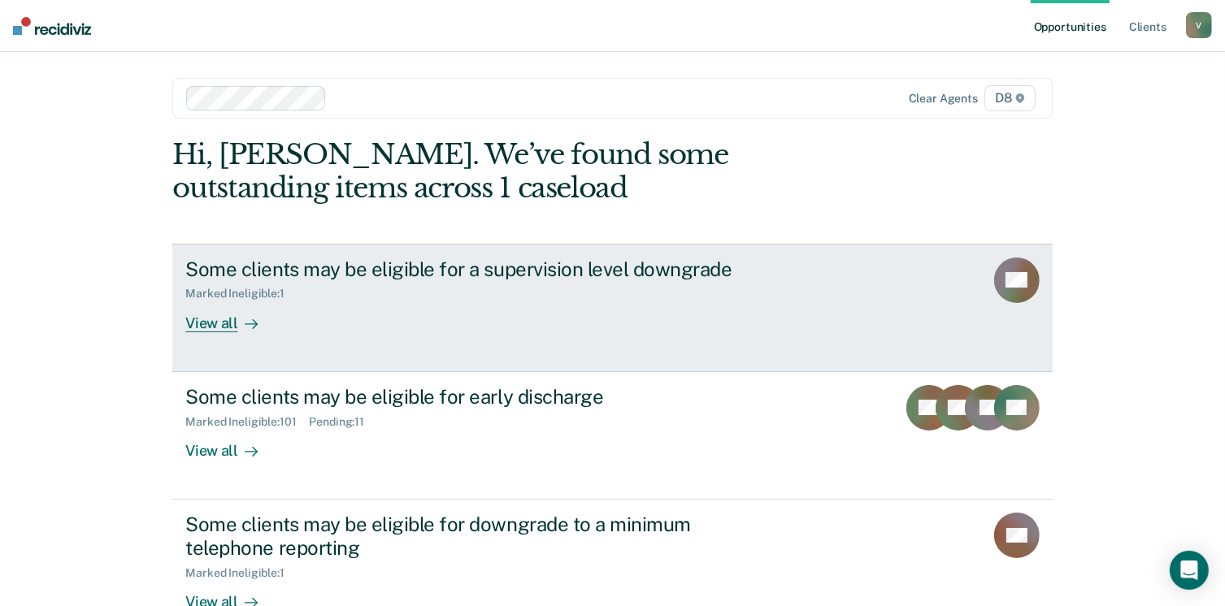
click at [204, 319] on div "View all" at bounding box center [230, 317] width 91 height 32
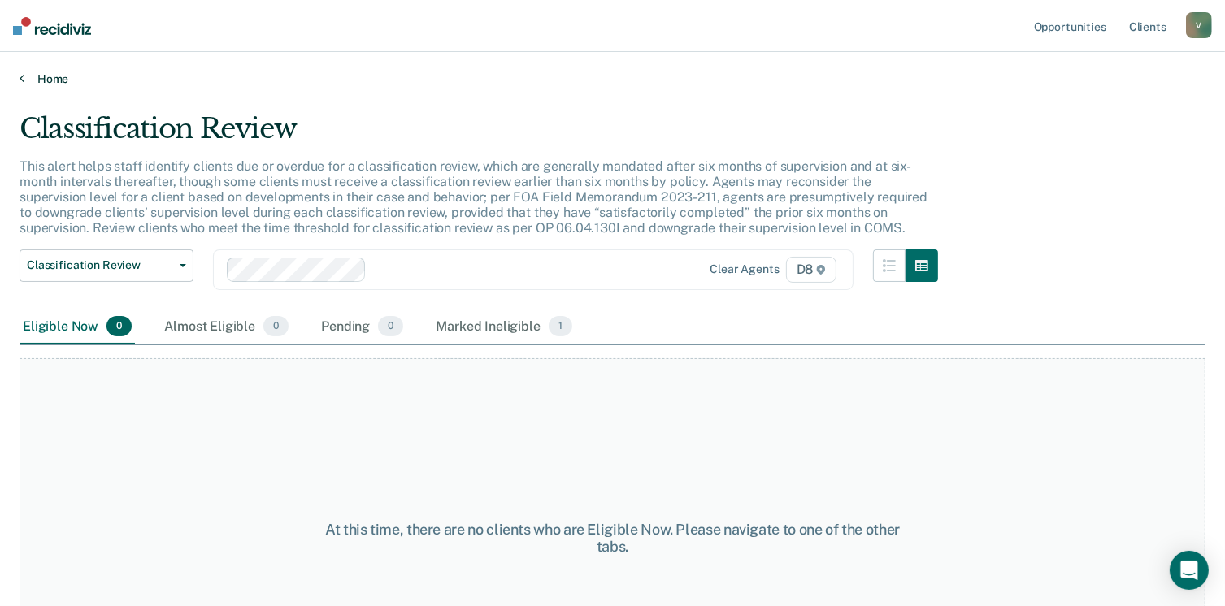
click at [52, 72] on link "Home" at bounding box center [613, 79] width 1186 height 15
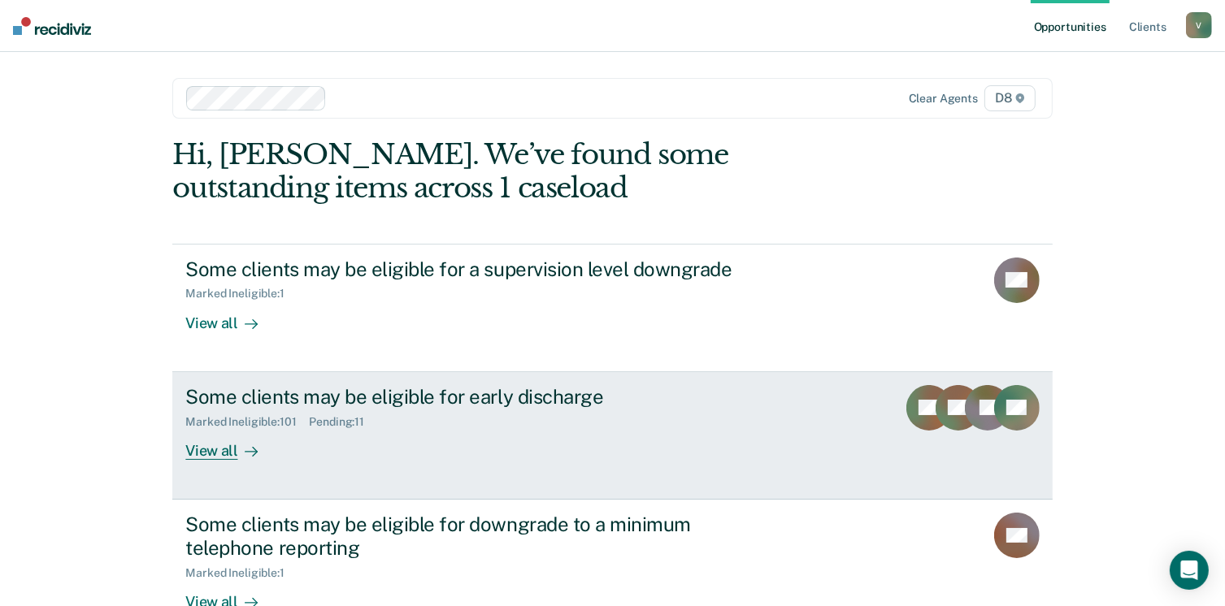
click at [218, 438] on div "View all" at bounding box center [230, 444] width 91 height 32
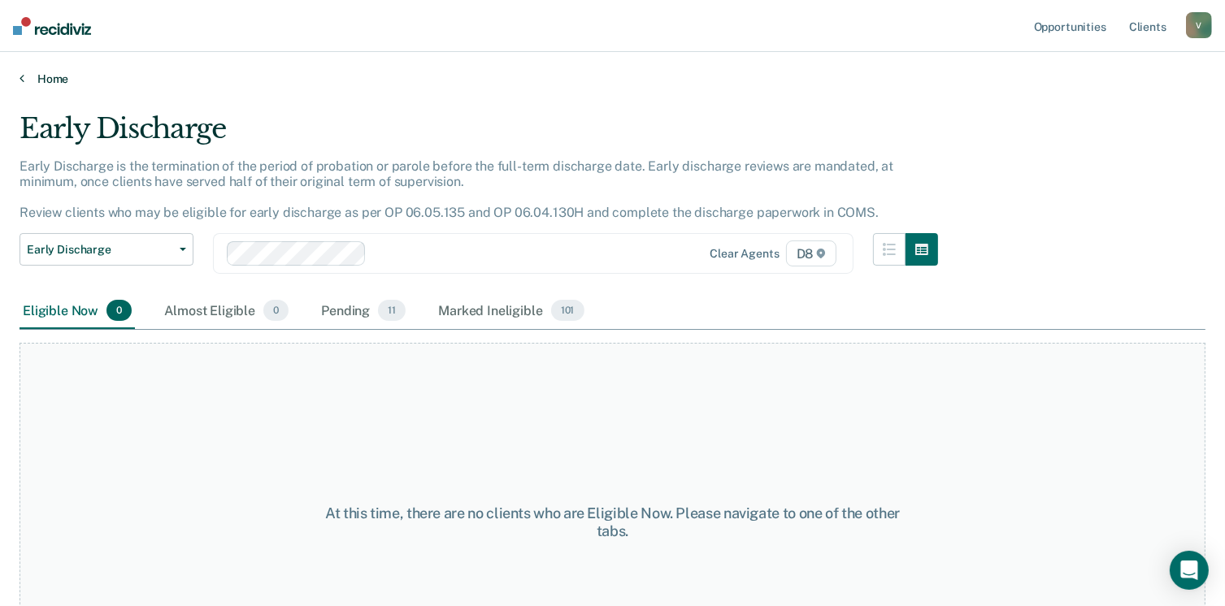
click at [53, 72] on link "Home" at bounding box center [613, 79] width 1186 height 15
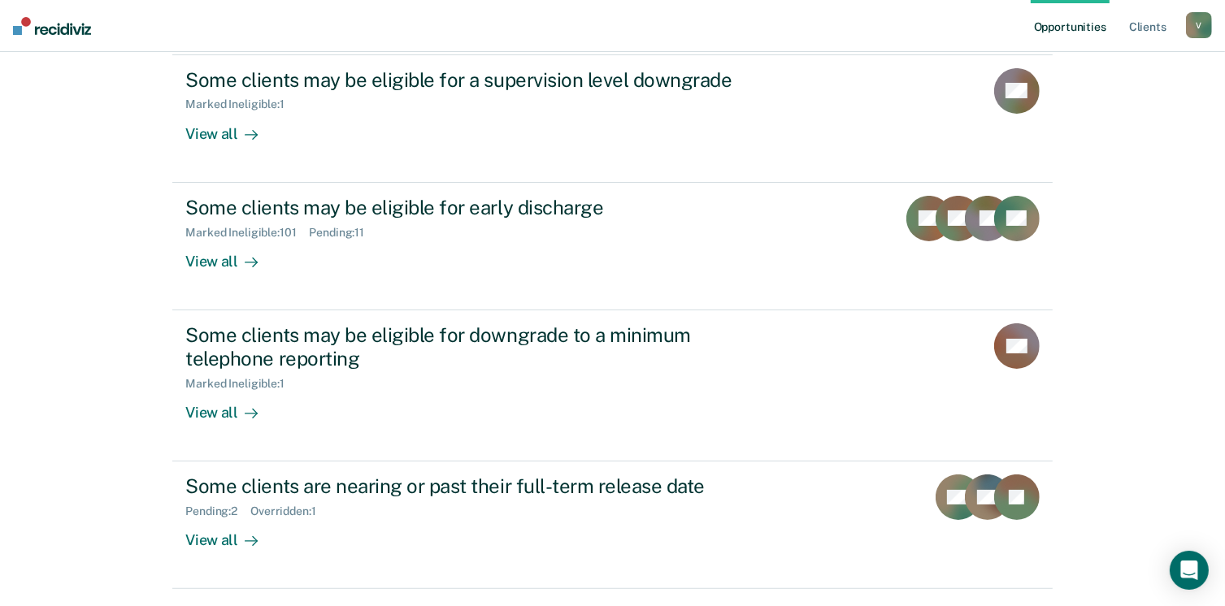
scroll to position [216, 0]
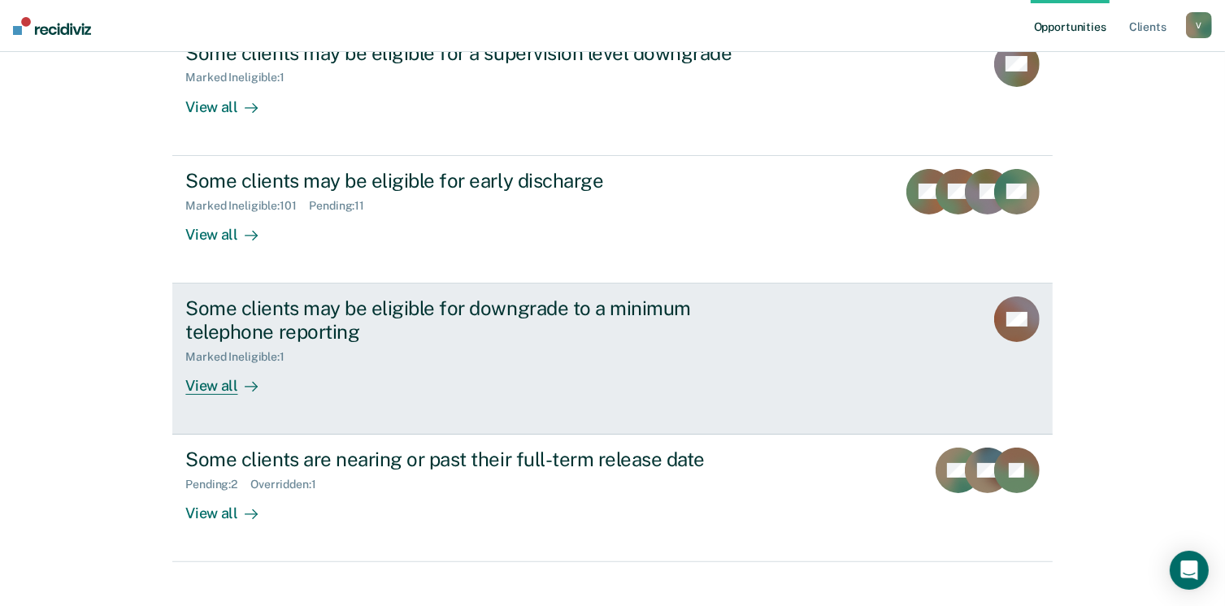
click at [204, 388] on div "View all" at bounding box center [230, 379] width 91 height 32
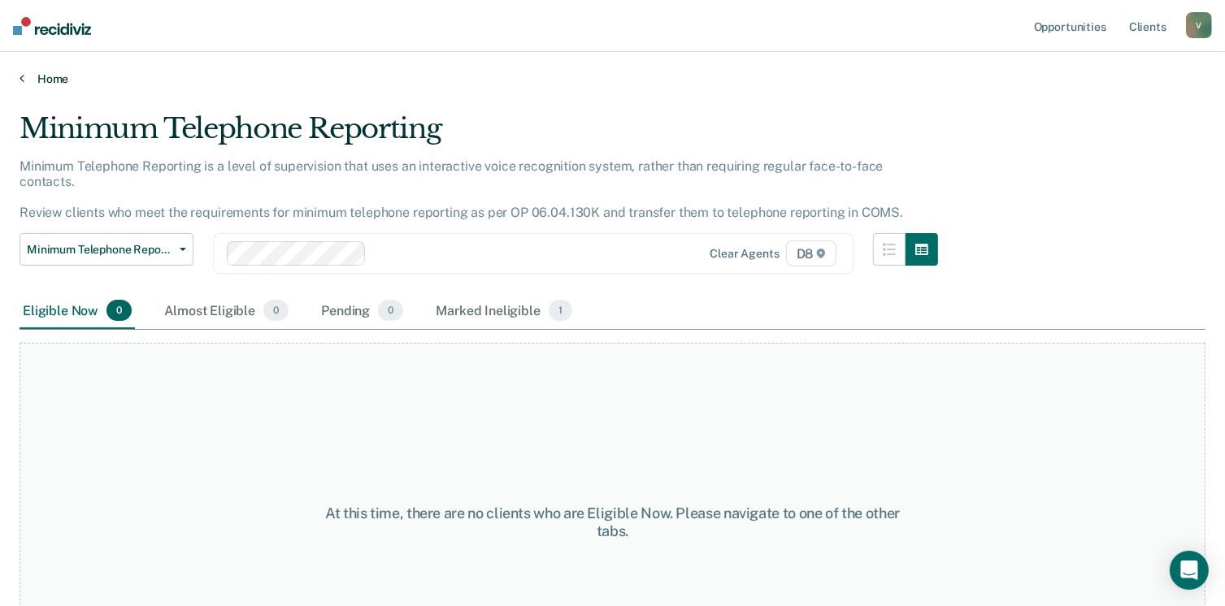
click at [61, 81] on link "Home" at bounding box center [613, 79] width 1186 height 15
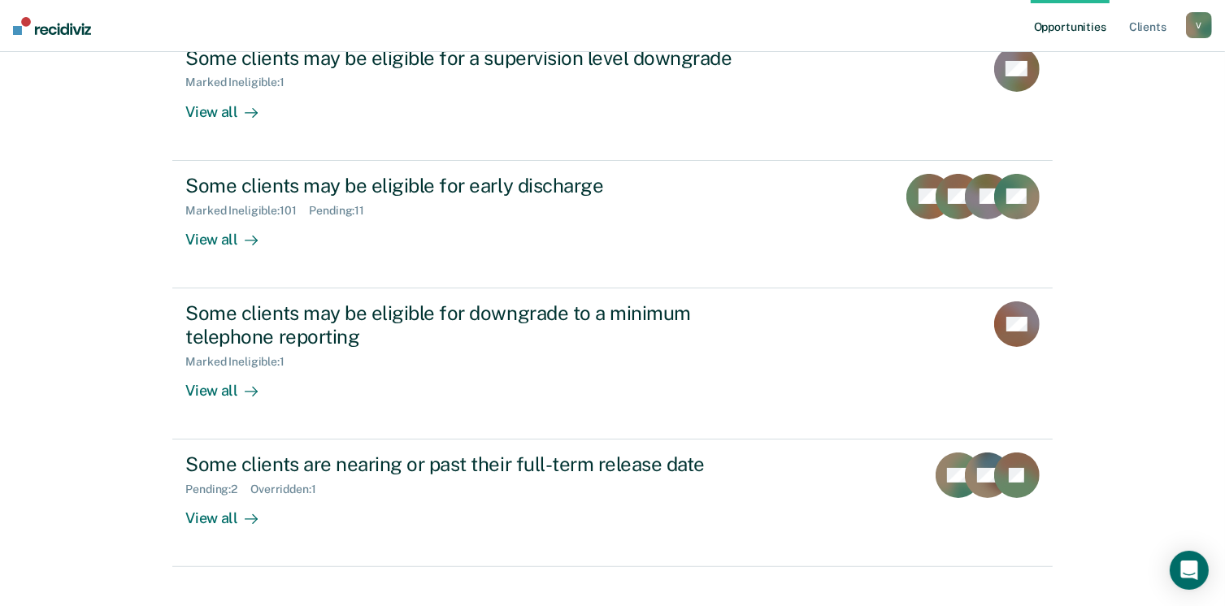
scroll to position [215, 0]
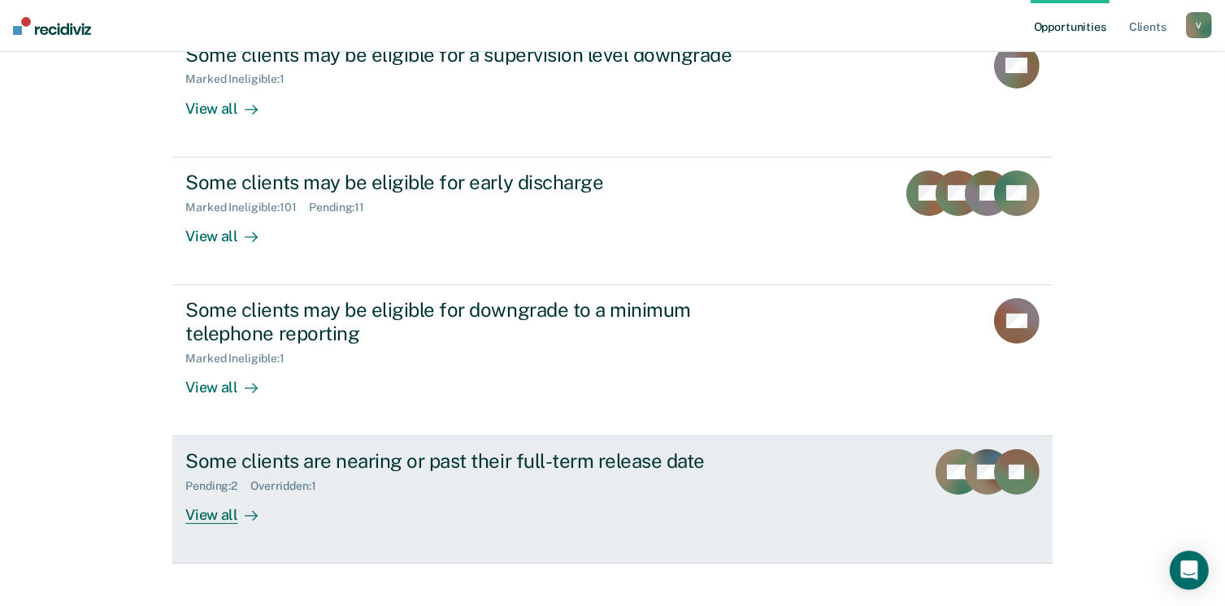
click at [221, 519] on div "View all" at bounding box center [230, 509] width 91 height 32
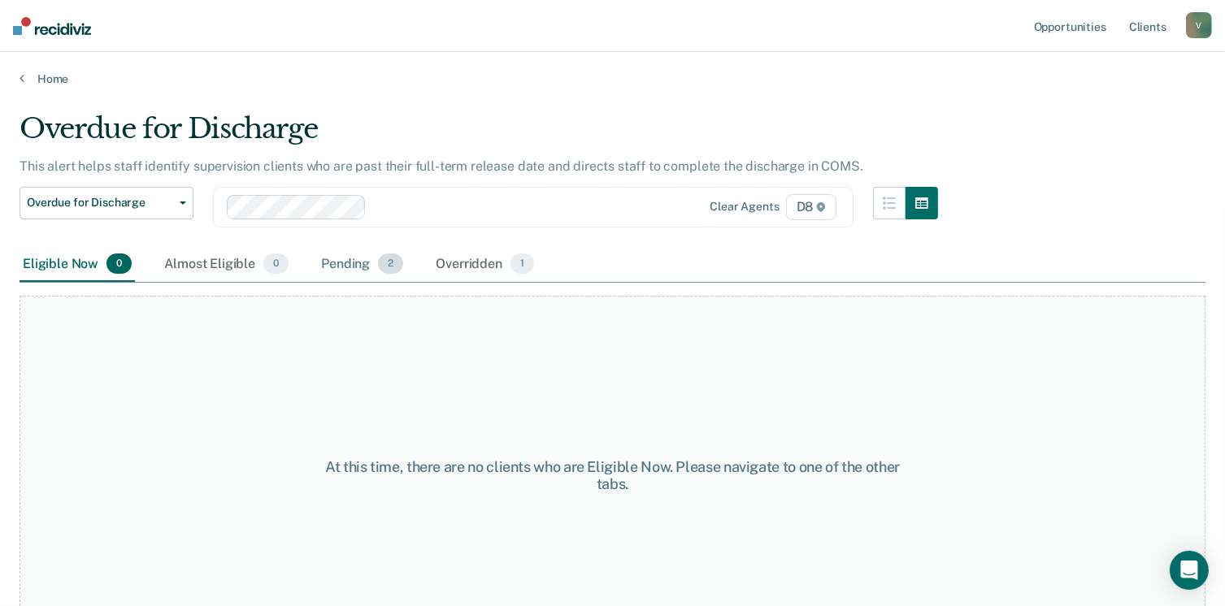
click at [345, 264] on div "Pending 2" at bounding box center [362, 265] width 89 height 36
